Goal: Use online tool/utility: Utilize a website feature to perform a specific function

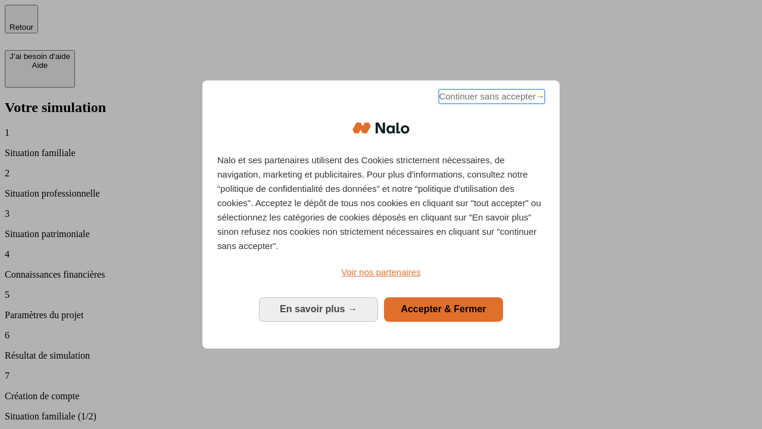
click at [491, 98] on span "Continuer sans accepter →" at bounding box center [492, 96] width 106 height 14
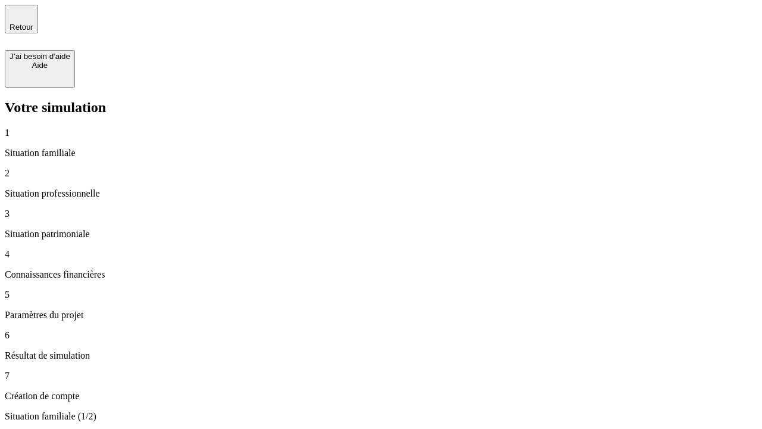
type input "70 000"
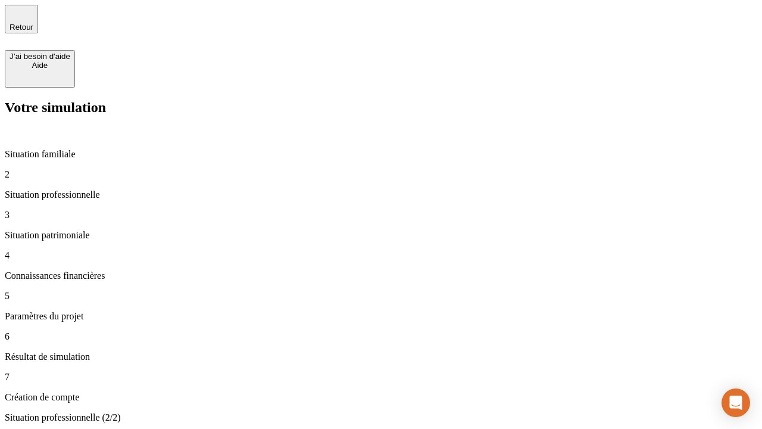
type input "1 000"
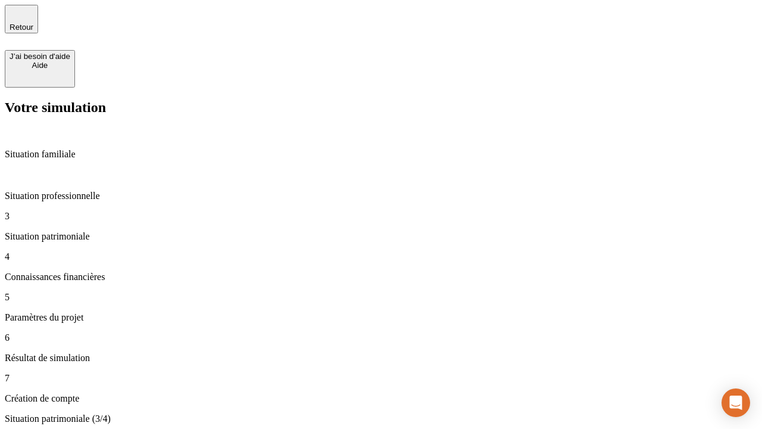
type input "800"
type input "6"
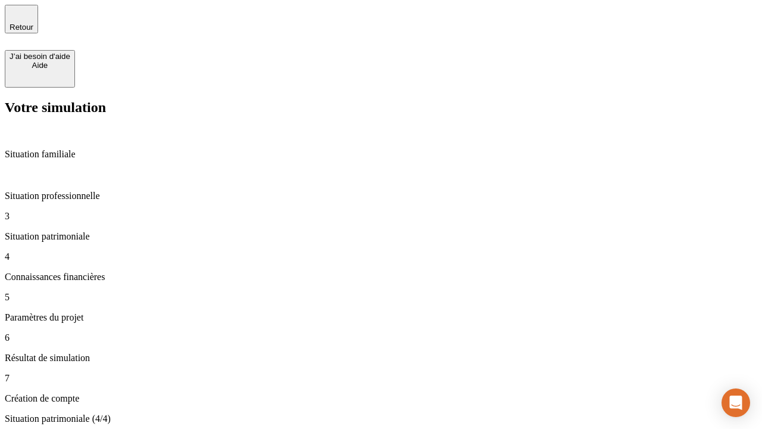
type input "400"
type input "3"
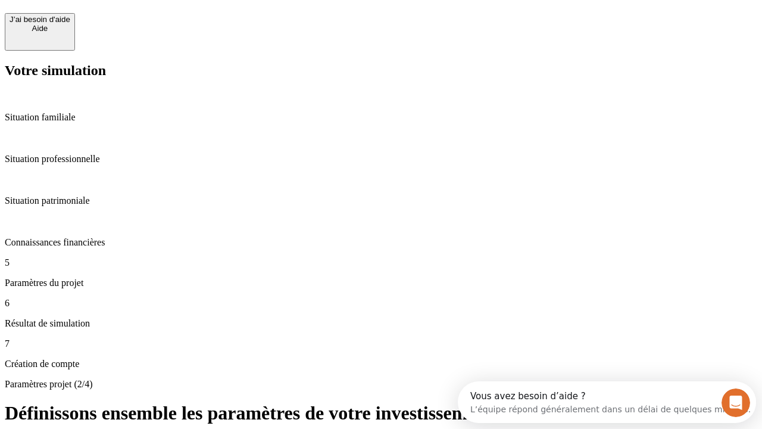
scroll to position [11, 0]
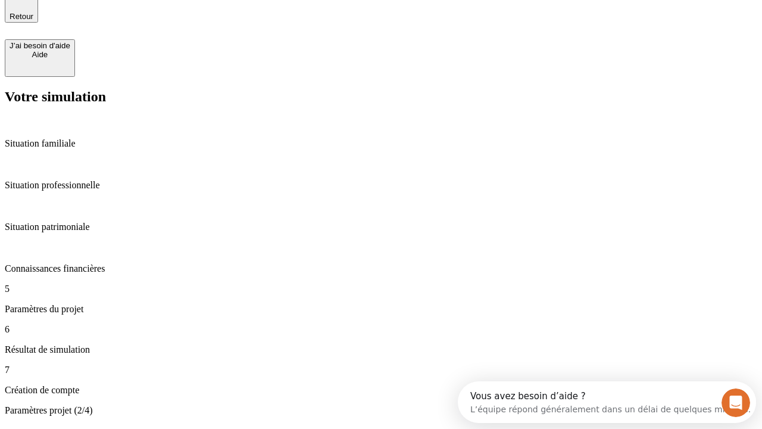
type input "35"
type input "500"
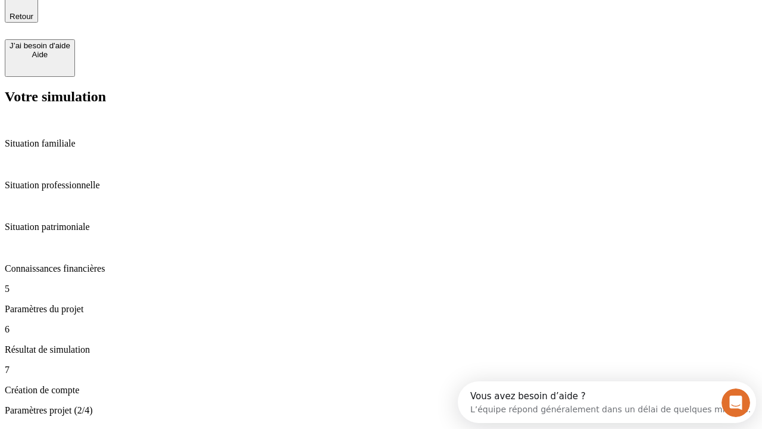
type input "640"
